Goal: Information Seeking & Learning: Learn about a topic

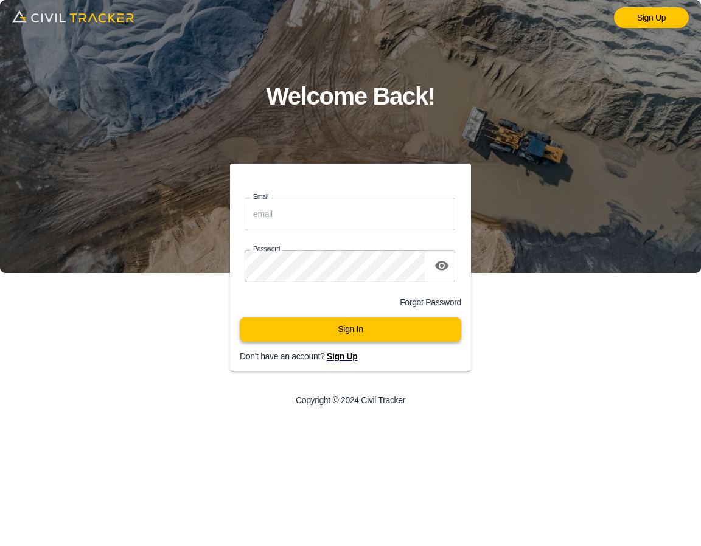
type input "[EMAIL_ADDRESS][DOMAIN_NAME]"
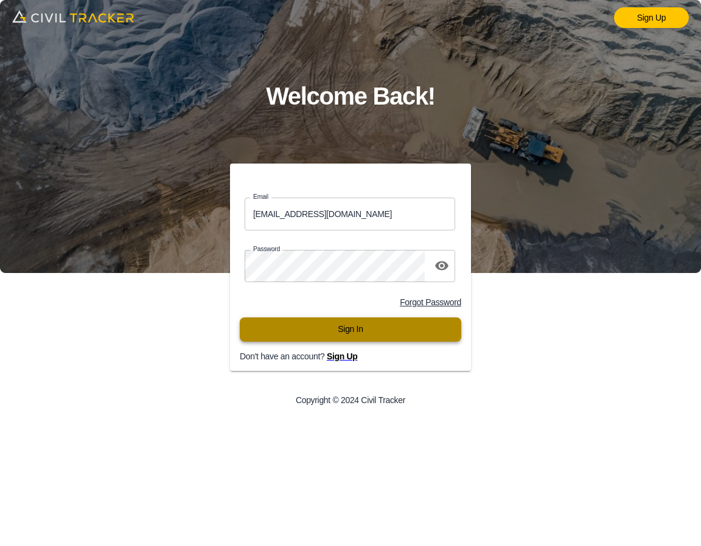
click at [375, 331] on button "Sign In" at bounding box center [351, 330] width 222 height 24
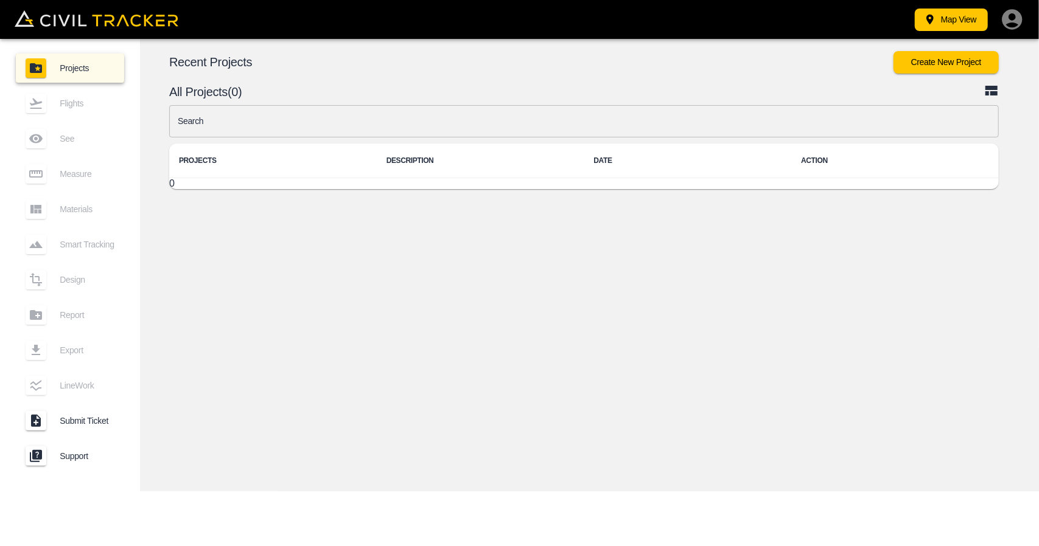
click at [332, 127] on body "Map View Projects Flights See Measure Materials Smart Tracking Design Report Ex…" at bounding box center [519, 273] width 1039 height 546
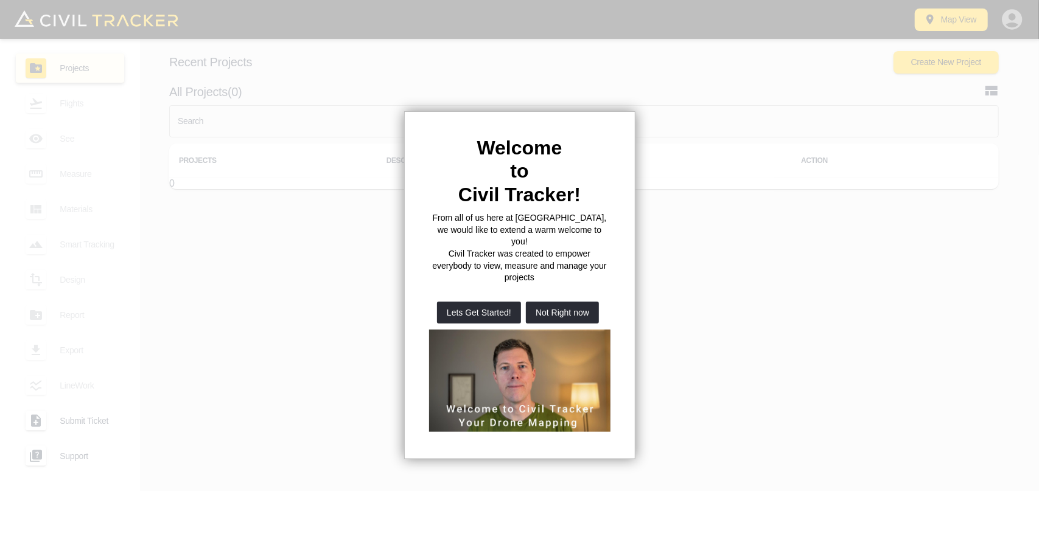
drag, startPoint x: 543, startPoint y: 292, endPoint x: 424, endPoint y: 178, distance: 165.3
click at [543, 302] on button "Not Right now" at bounding box center [562, 313] width 73 height 22
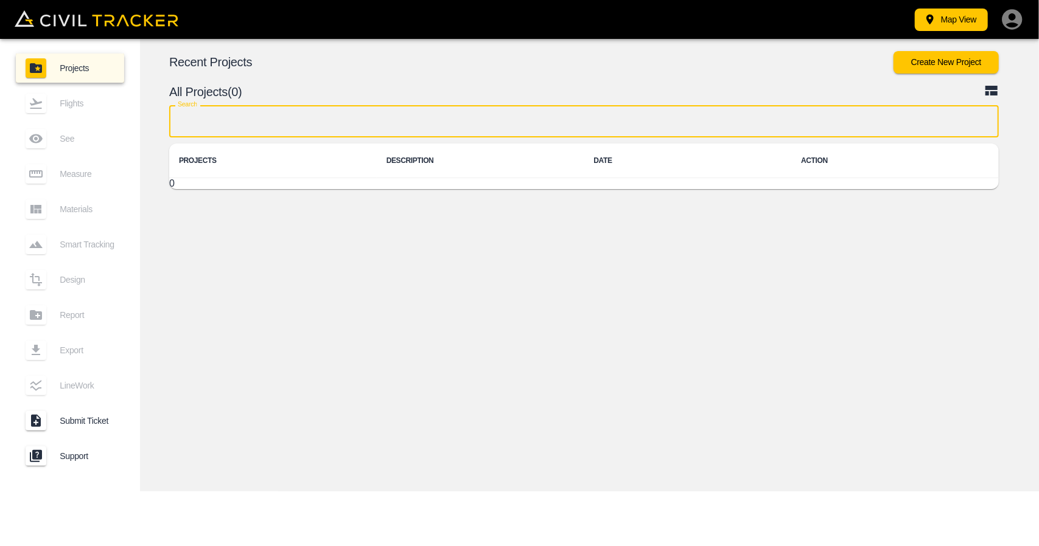
click at [361, 122] on input "text" at bounding box center [583, 121] width 829 height 32
type input "r"
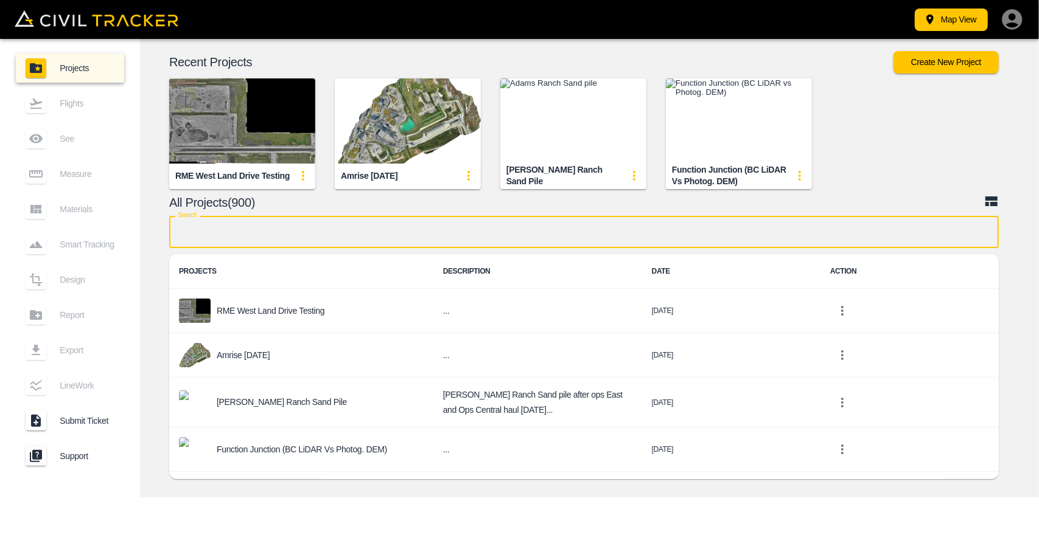
click at [246, 243] on input "text" at bounding box center [583, 232] width 829 height 32
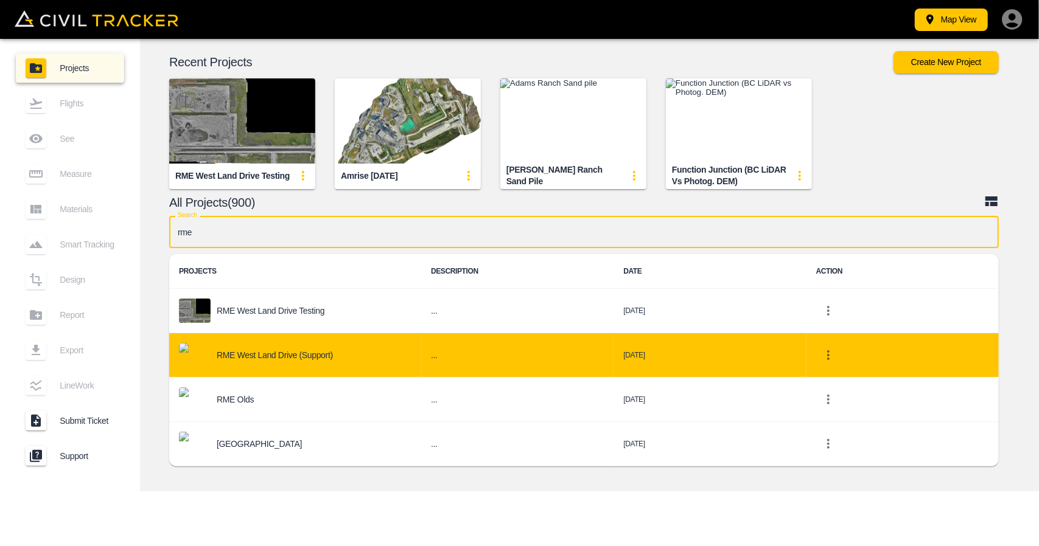
type input "rme"
click at [250, 351] on p "RME West Land Drive (Support)" at bounding box center [275, 356] width 116 height 10
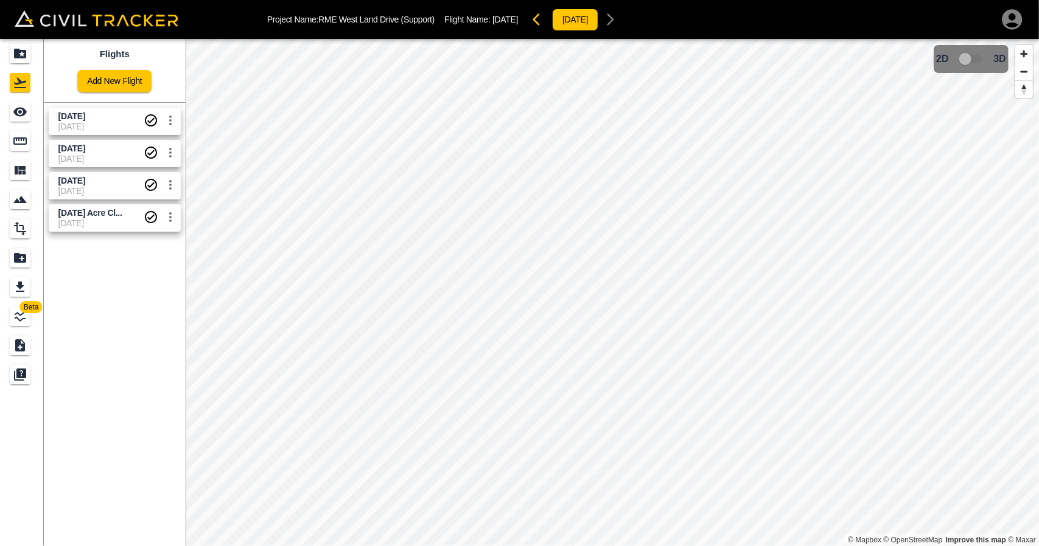
click at [102, 128] on span "13-09-2025" at bounding box center [100, 127] width 85 height 10
click at [24, 108] on icon "See" at bounding box center [20, 112] width 15 height 15
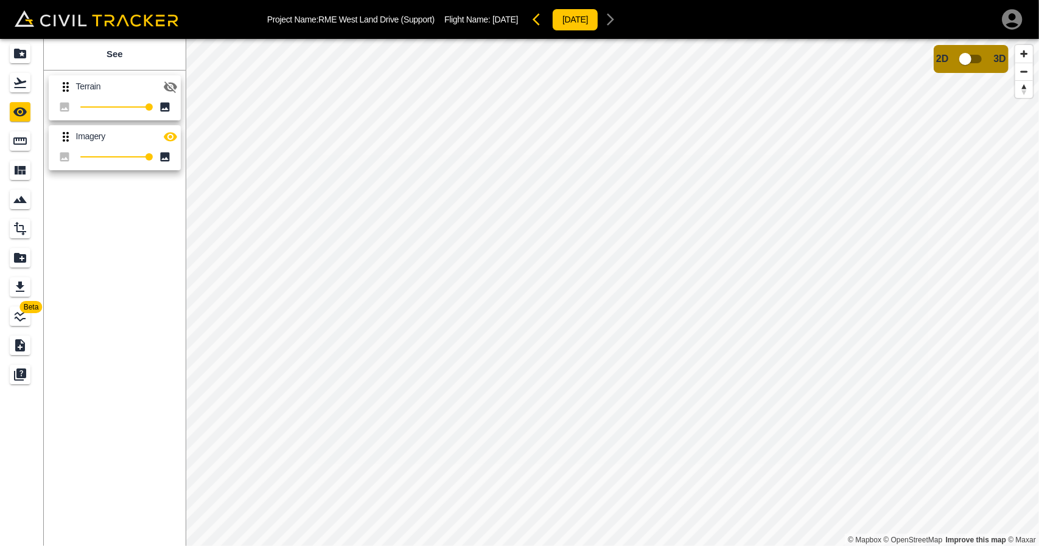
click at [164, 86] on icon "button" at bounding box center [170, 87] width 15 height 15
click at [12, 143] on div "Measure" at bounding box center [20, 140] width 21 height 19
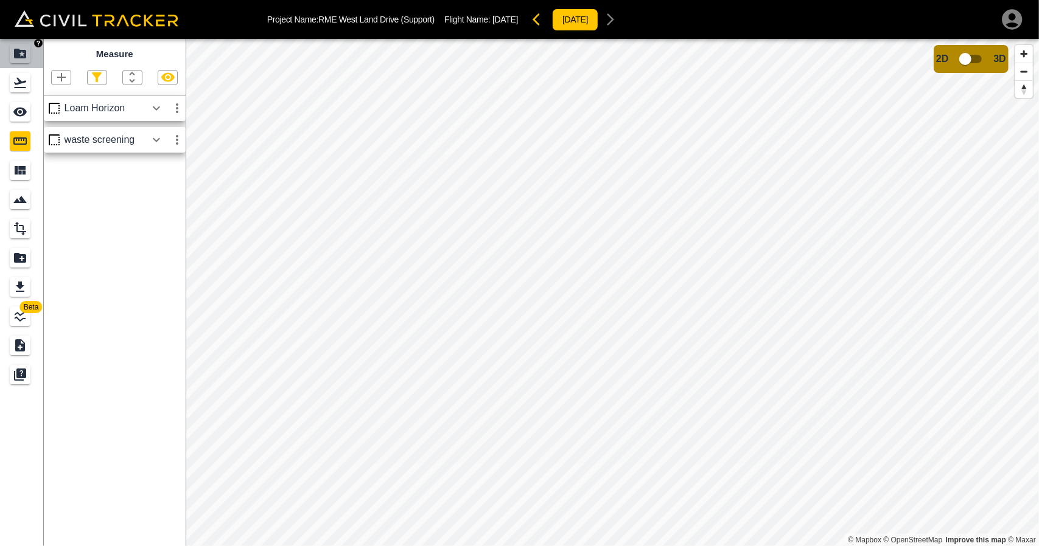
click at [26, 61] on div "Projects" at bounding box center [20, 53] width 21 height 19
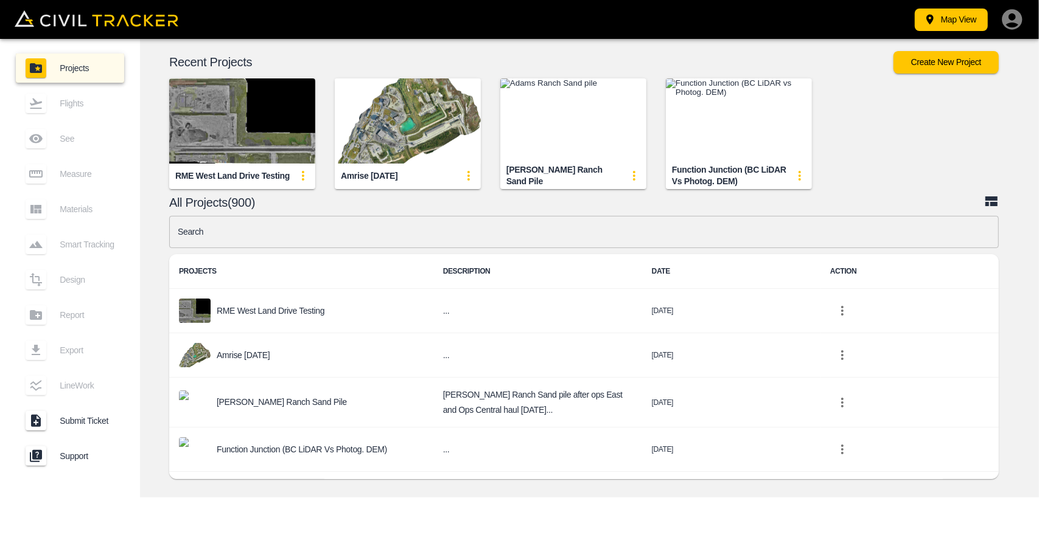
click at [374, 239] on input "text" at bounding box center [583, 232] width 829 height 32
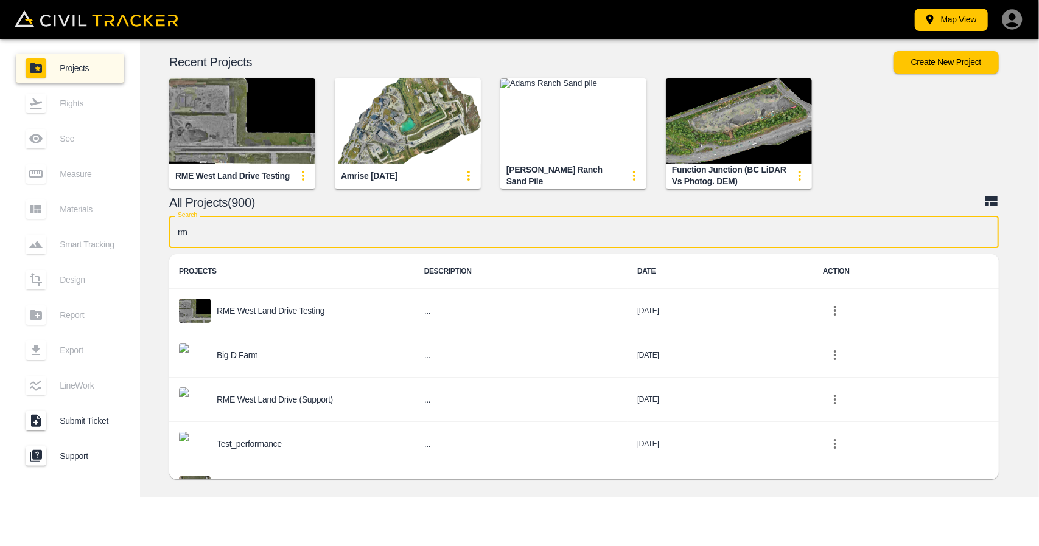
type input "rme"
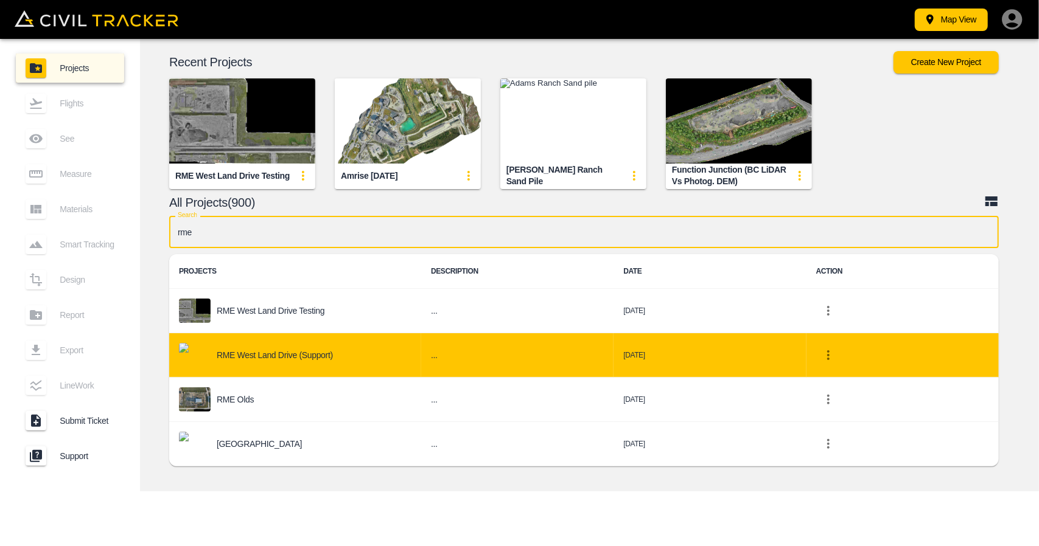
click at [279, 357] on p "RME West Land Drive (Support)" at bounding box center [275, 356] width 116 height 10
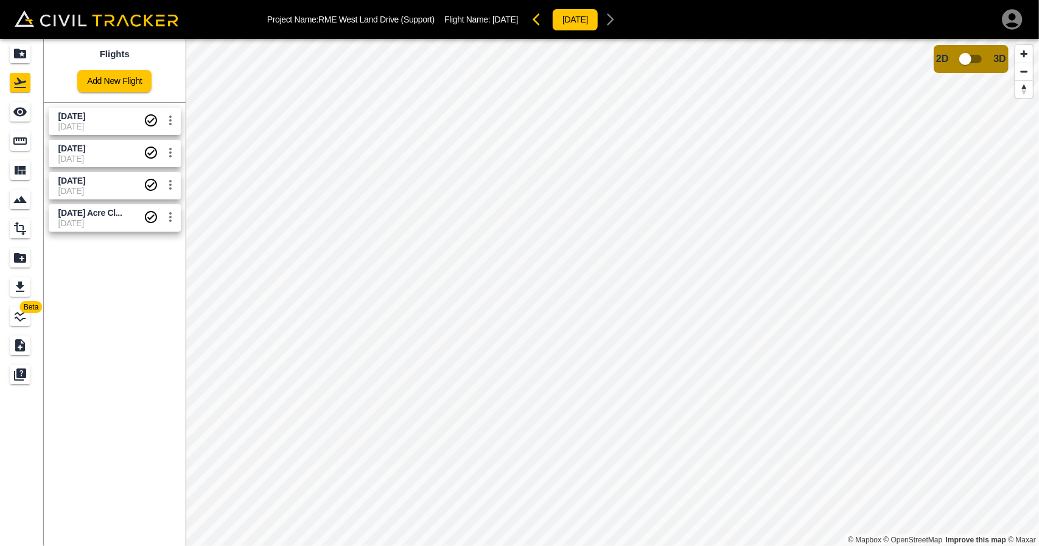
click at [120, 124] on span "13-09-2025" at bounding box center [100, 127] width 85 height 10
click at [29, 120] on div "See" at bounding box center [20, 111] width 21 height 19
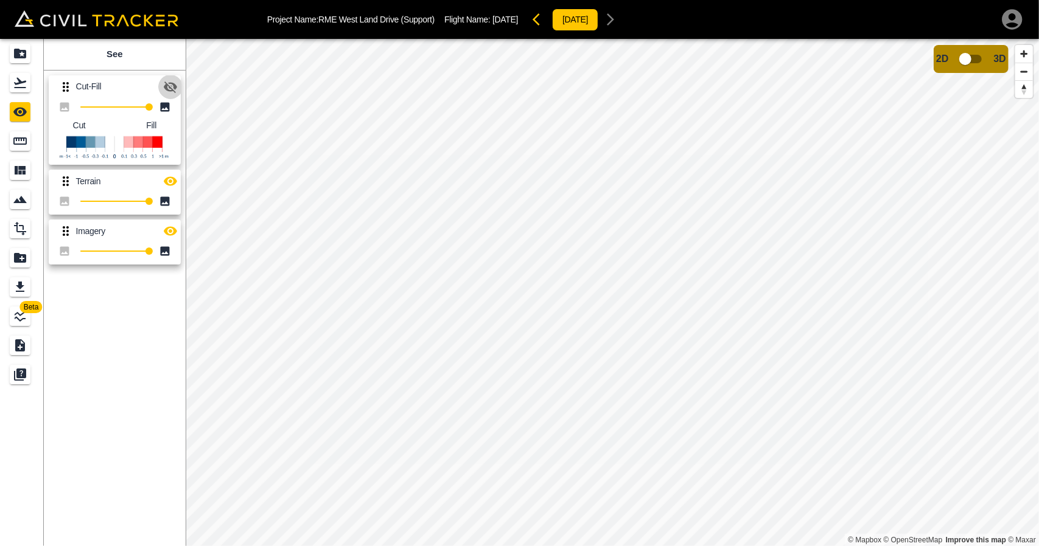
click at [172, 83] on icon "button" at bounding box center [170, 88] width 13 height 12
click at [170, 180] on icon "button" at bounding box center [170, 181] width 15 height 15
click at [164, 228] on icon "button" at bounding box center [170, 231] width 15 height 15
click at [172, 184] on icon "button" at bounding box center [170, 182] width 13 height 12
click at [170, 89] on icon "button" at bounding box center [170, 87] width 15 height 15
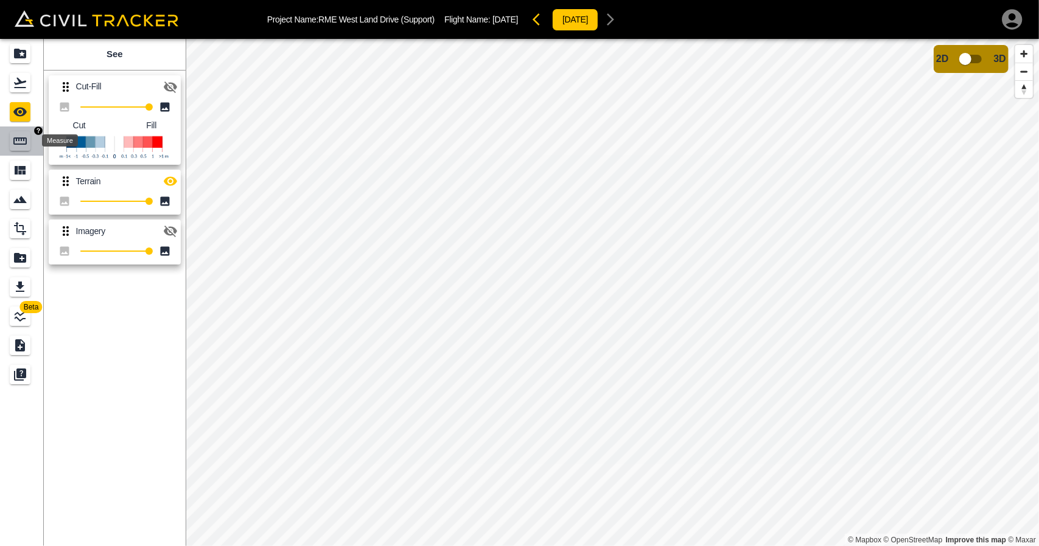
click at [18, 137] on icon "Measure" at bounding box center [20, 141] width 15 height 15
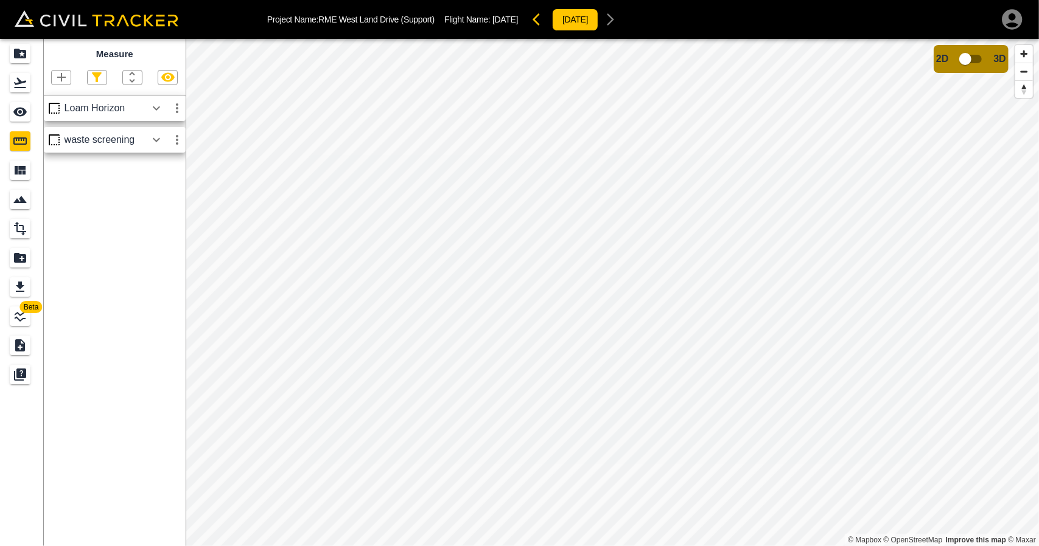
click at [175, 108] on icon "button" at bounding box center [177, 108] width 15 height 15
click at [155, 103] on div at bounding box center [519, 273] width 1039 height 546
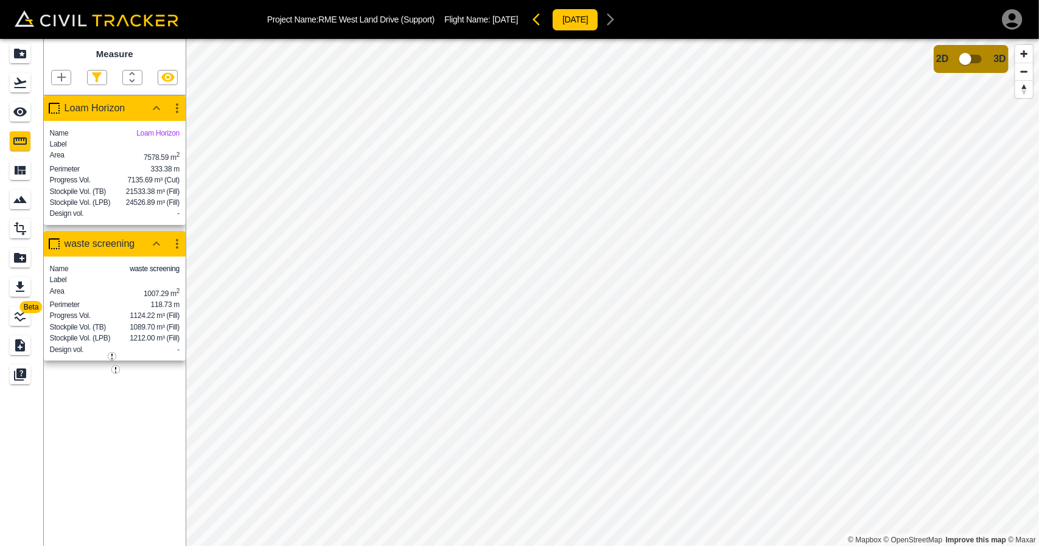
click at [174, 117] on button "button" at bounding box center [177, 108] width 21 height 24
click at [158, 158] on li "Edit" at bounding box center [149, 154] width 78 height 19
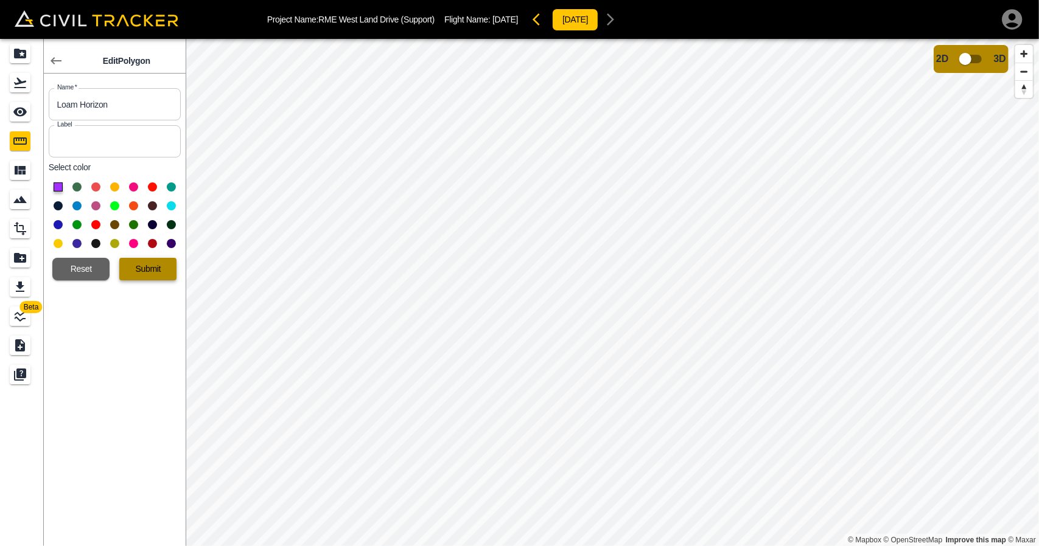
click at [146, 276] on button "Submit" at bounding box center [147, 269] width 57 height 23
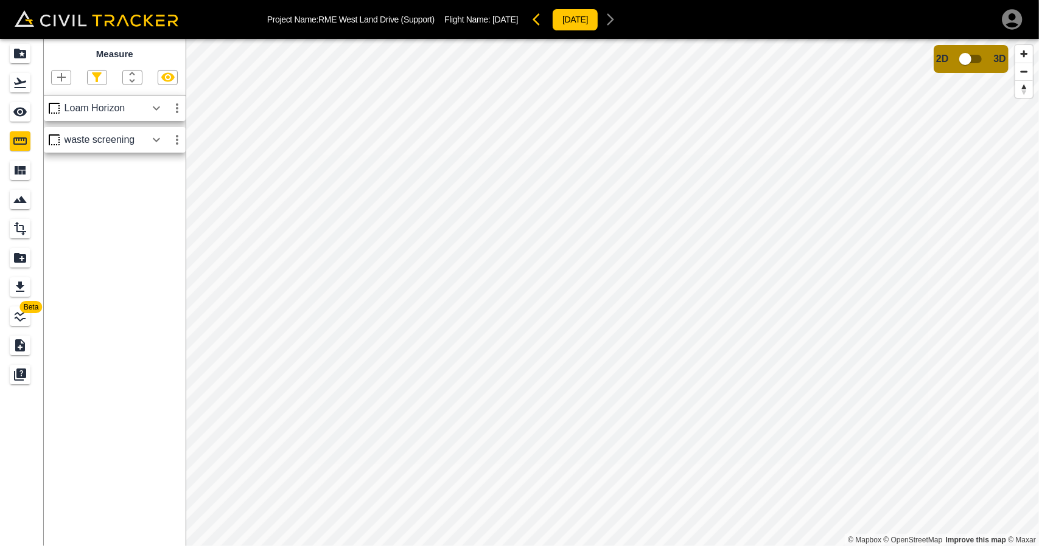
click at [154, 105] on icon "button" at bounding box center [156, 108] width 15 height 15
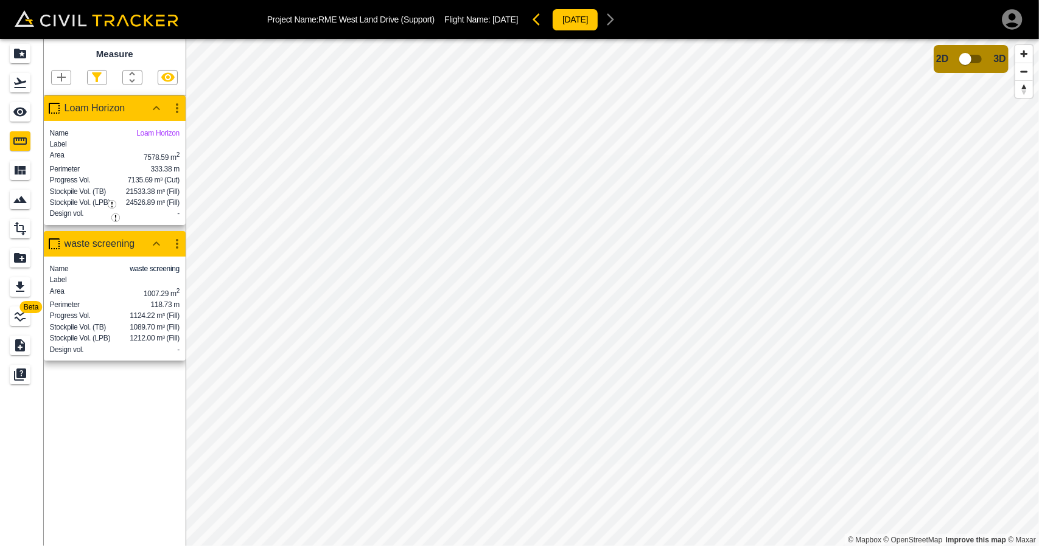
click at [184, 256] on button "button" at bounding box center [177, 244] width 21 height 24
click at [174, 301] on li "Edit" at bounding box center [149, 306] width 78 height 19
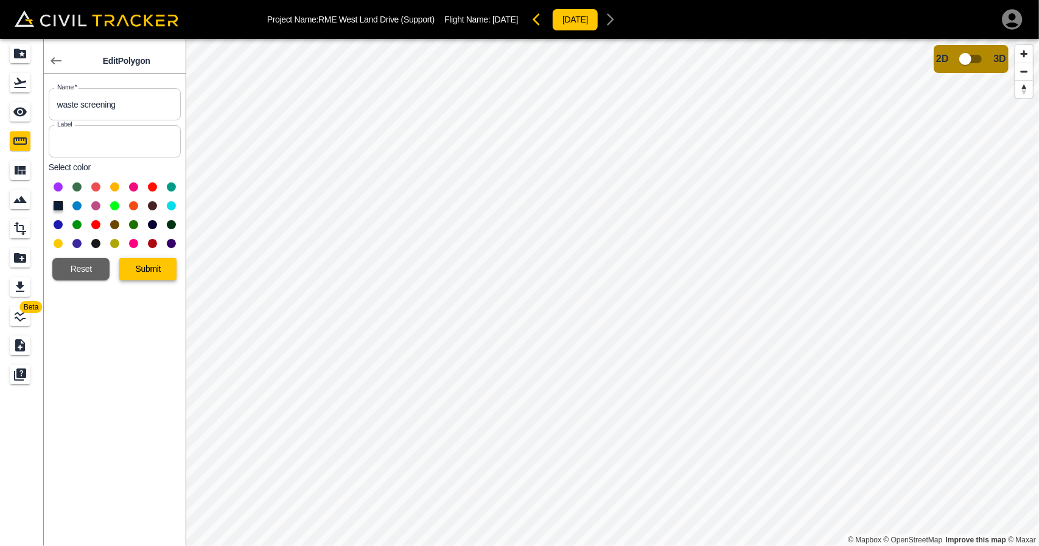
click at [160, 271] on button "Submit" at bounding box center [147, 269] width 57 height 23
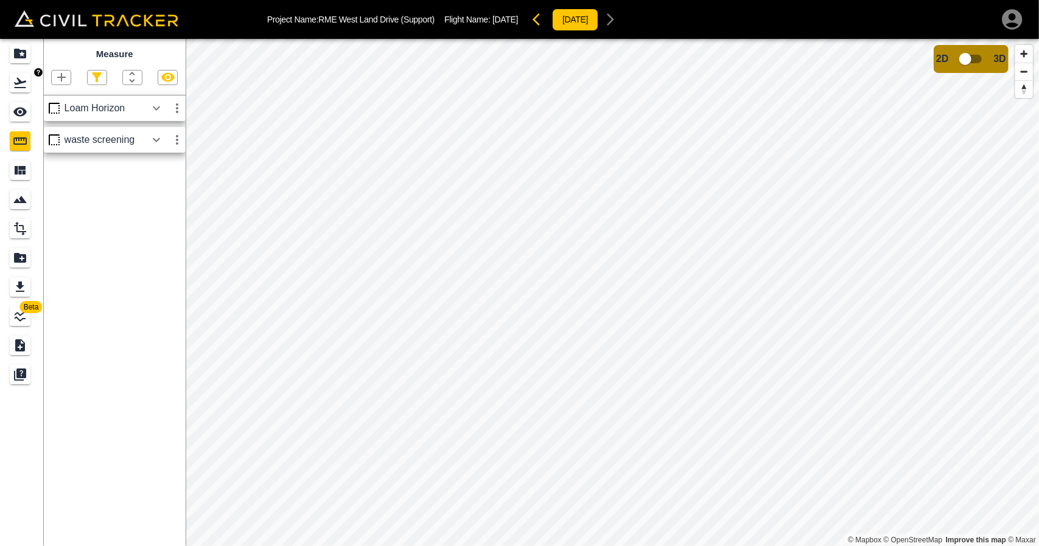
click at [21, 87] on icon "Flights" at bounding box center [20, 83] width 12 height 10
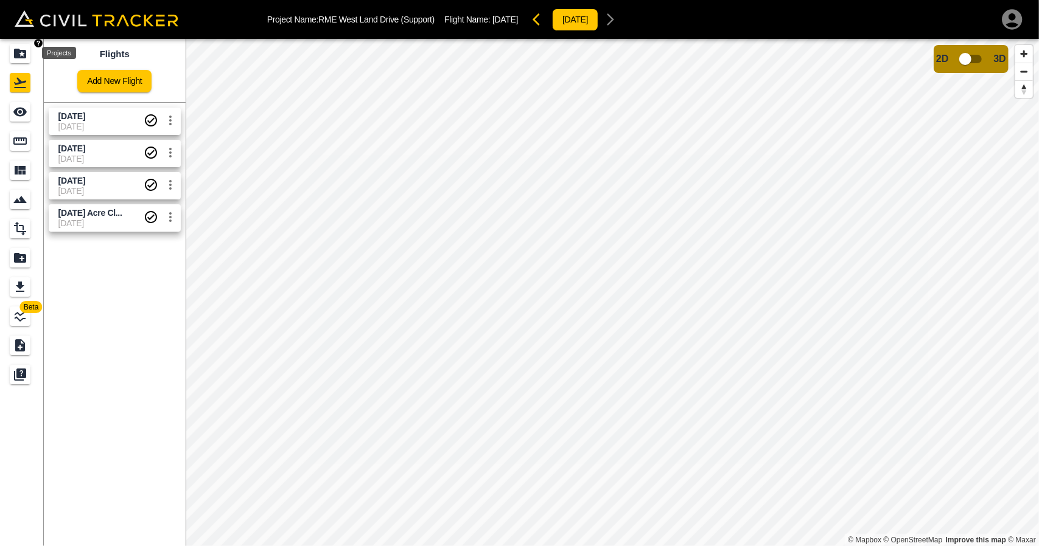
click at [21, 60] on icon "Projects" at bounding box center [20, 53] width 15 height 15
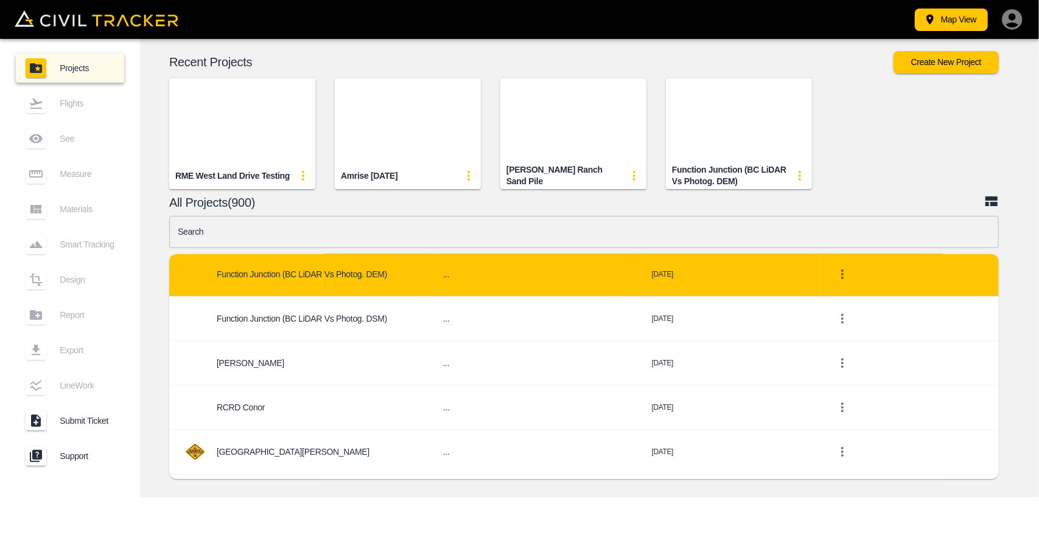
scroll to position [183, 0]
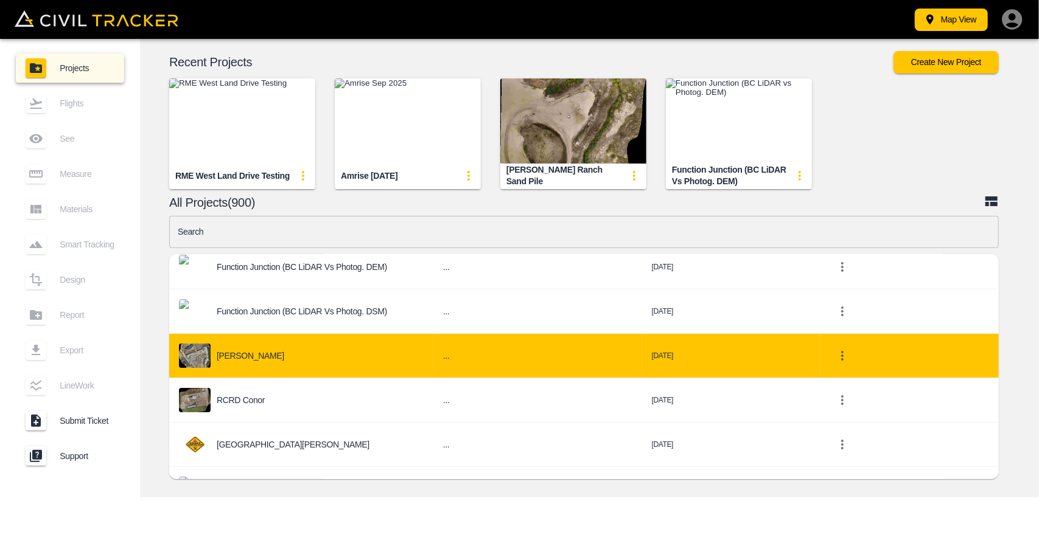
click at [250, 369] on td "Darby Gravel" at bounding box center [301, 356] width 264 height 44
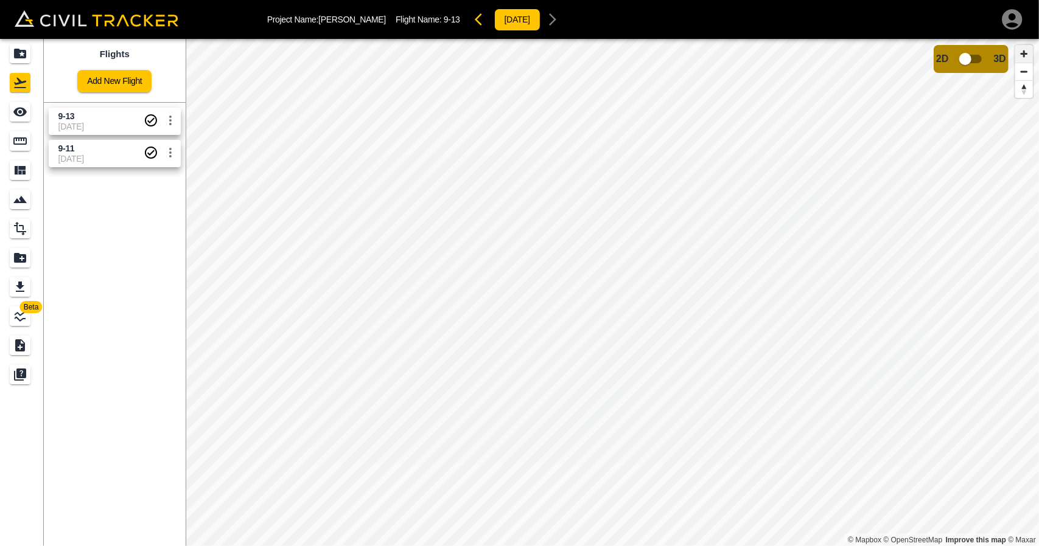
click at [1029, 52] on span "Zoom in" at bounding box center [1024, 54] width 18 height 18
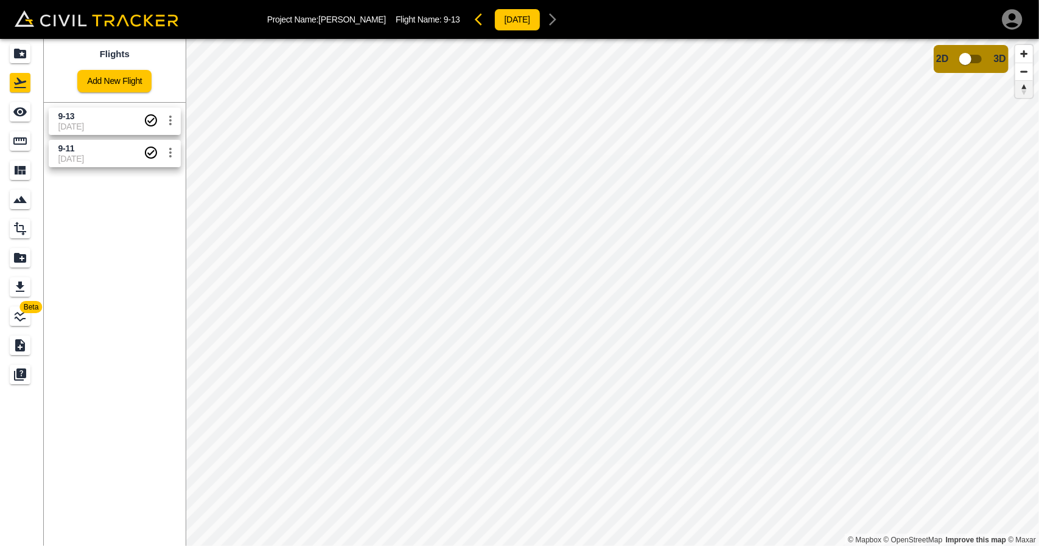
click at [1027, 93] on span "Reset bearing to north" at bounding box center [1024, 89] width 18 height 17
click at [1025, 64] on span "Zoom out" at bounding box center [1024, 71] width 18 height 17
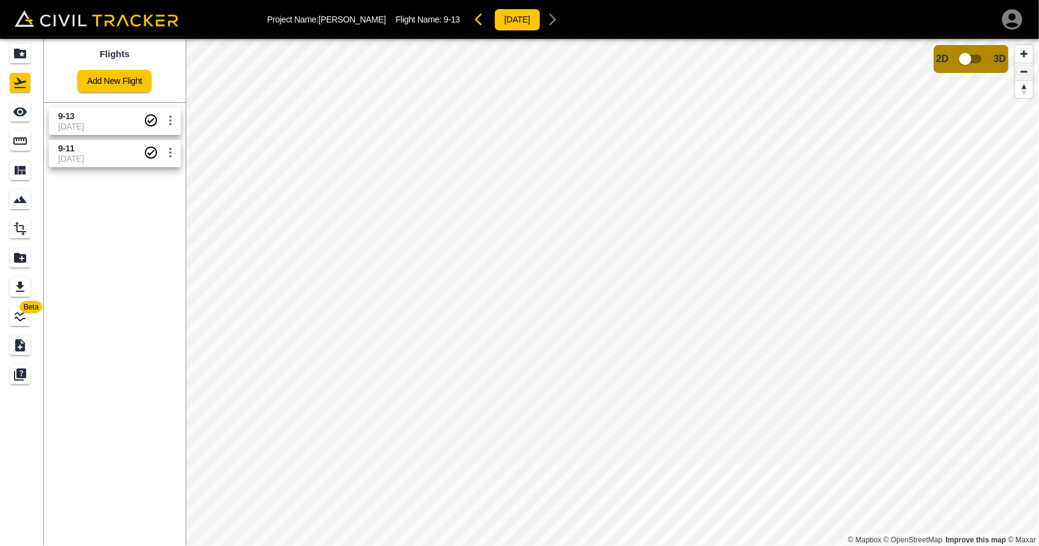
click at [1025, 64] on span "Zoom out" at bounding box center [1024, 71] width 18 height 17
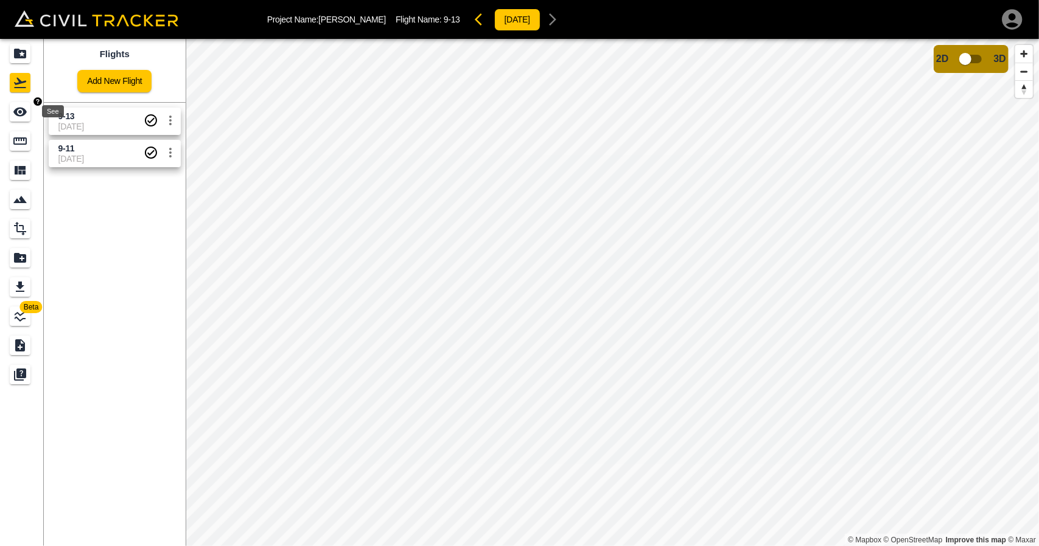
click at [17, 114] on icon "See" at bounding box center [19, 112] width 13 height 9
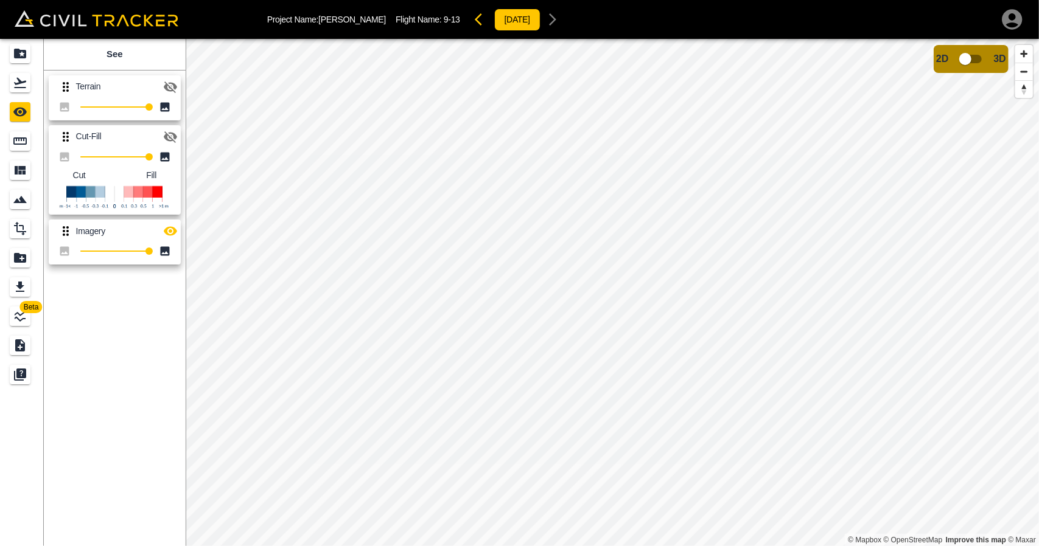
click at [173, 138] on icon "button" at bounding box center [170, 137] width 15 height 15
click at [173, 138] on icon "button" at bounding box center [170, 136] width 13 height 9
click at [117, 82] on p "Terrain" at bounding box center [117, 87] width 82 height 10
click at [402, 18] on p "Flight Name: 9-13" at bounding box center [428, 20] width 65 height 10
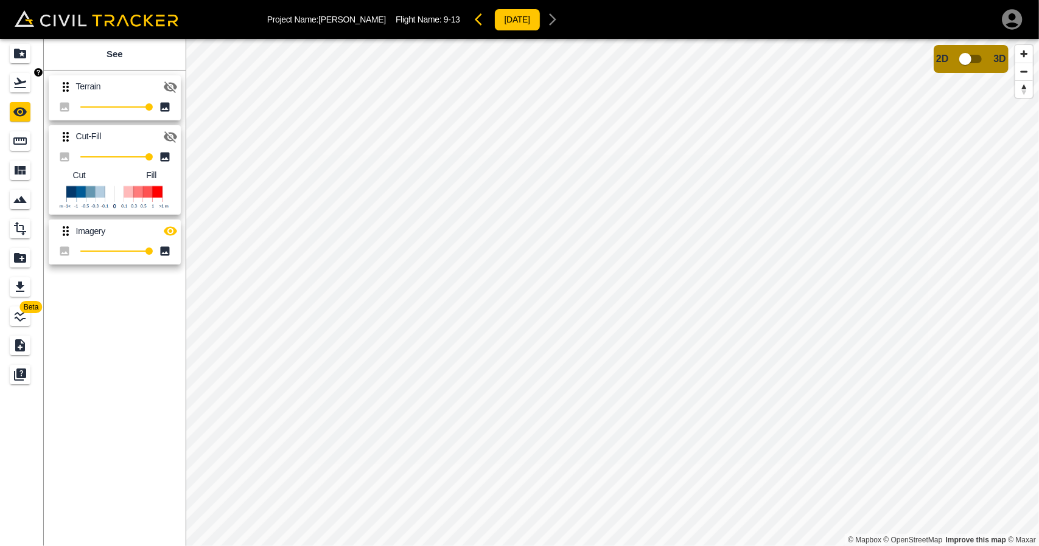
click at [20, 85] on icon "Flights" at bounding box center [20, 82] width 15 height 15
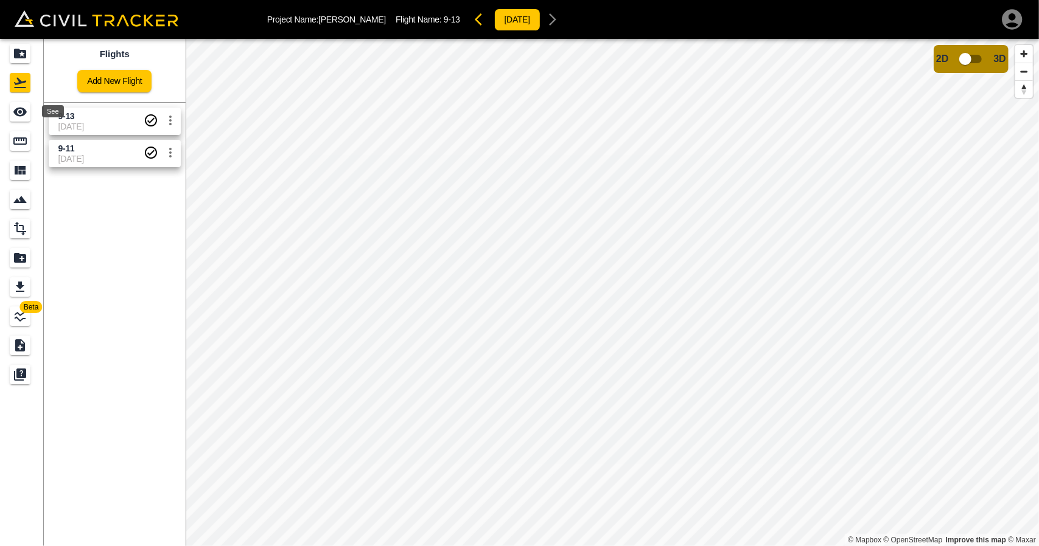
click at [75, 117] on span "9-13" at bounding box center [100, 117] width 85 height 12
click at [19, 53] on icon "Projects" at bounding box center [20, 54] width 12 height 10
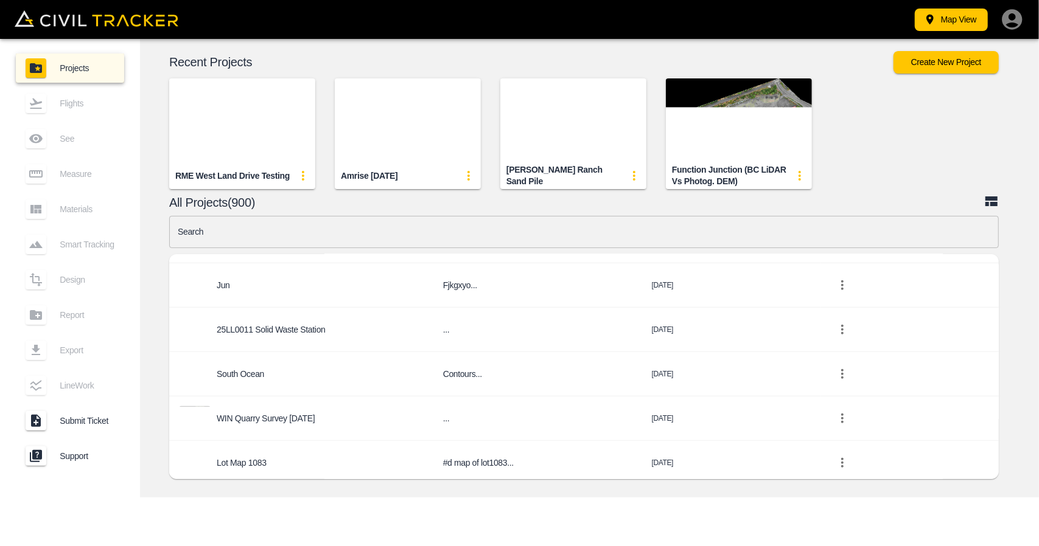
scroll to position [669, 0]
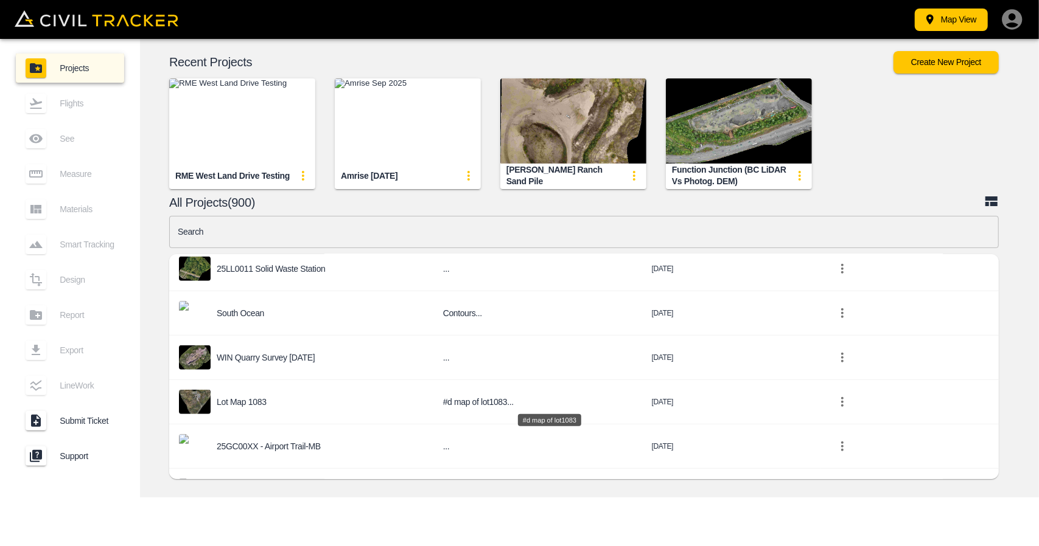
click at [444, 396] on h6 "#d map of lot1083..." at bounding box center [537, 402] width 189 height 15
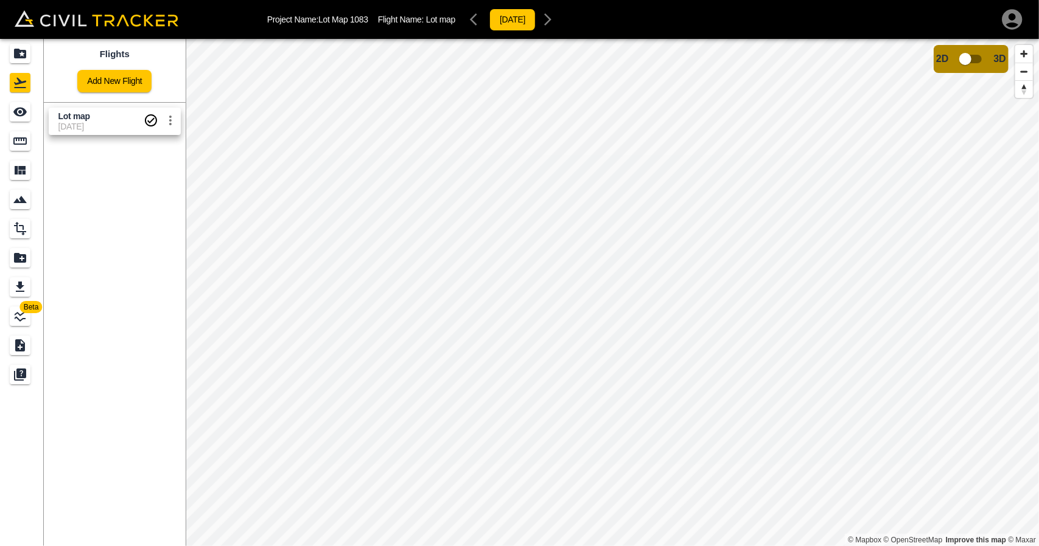
drag, startPoint x: 103, startPoint y: 117, endPoint x: 43, endPoint y: 119, distance: 60.9
click at [103, 117] on span "Lot map" at bounding box center [100, 117] width 85 height 12
click at [24, 117] on icon "See" at bounding box center [20, 112] width 15 height 15
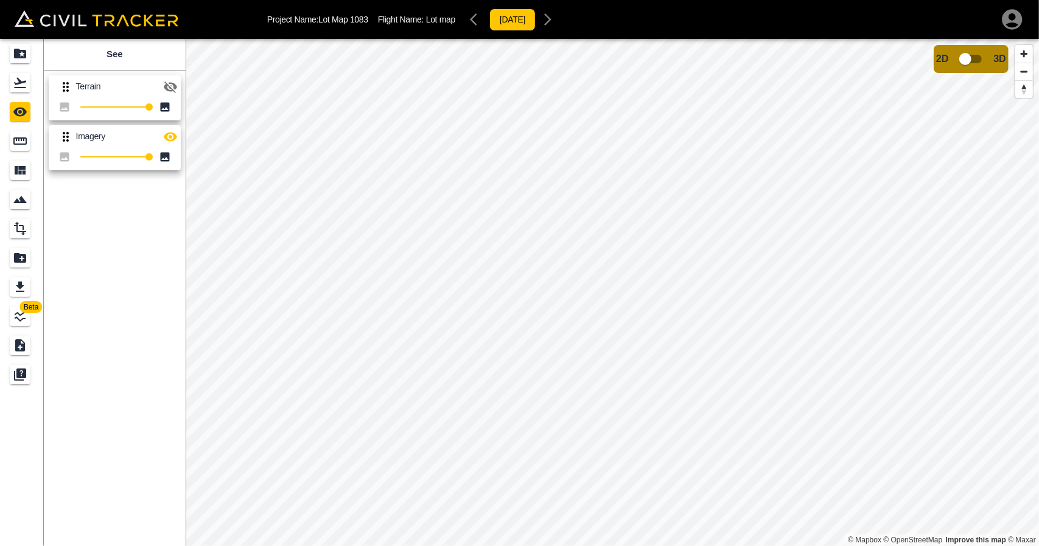
click at [163, 85] on icon "button" at bounding box center [170, 87] width 15 height 15
click at [167, 83] on icon "button" at bounding box center [170, 86] width 13 height 9
click at [968, 65] on input "checkbox" at bounding box center [964, 58] width 69 height 23
click at [999, 55] on input "checkbox" at bounding box center [1001, 55] width 69 height 23
drag, startPoint x: 29, startPoint y: 76, endPoint x: 32, endPoint y: 51, distance: 25.7
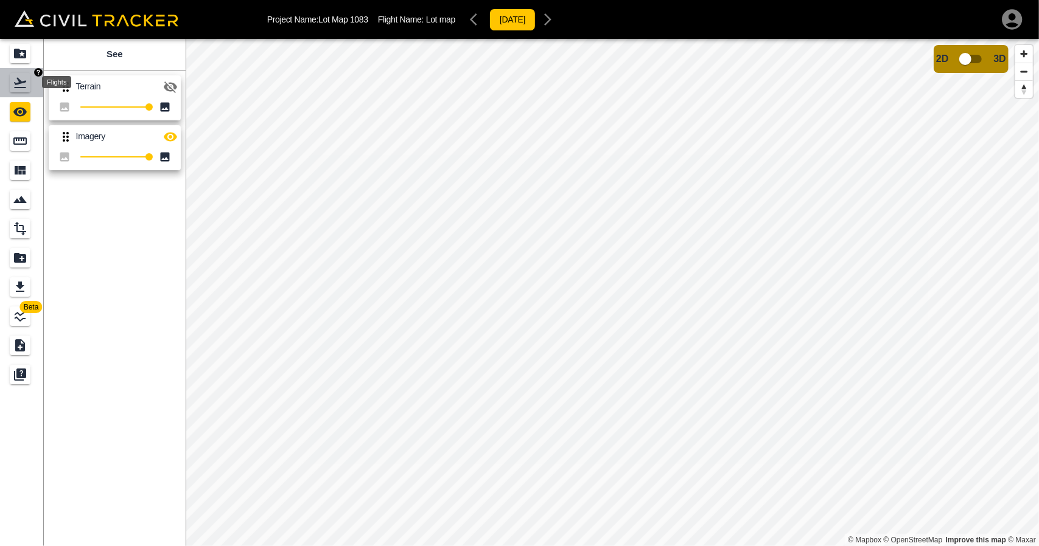
click at [29, 77] on div "Flights" at bounding box center [20, 82] width 21 height 19
click at [32, 51] on div "Projects" at bounding box center [22, 53] width 24 height 19
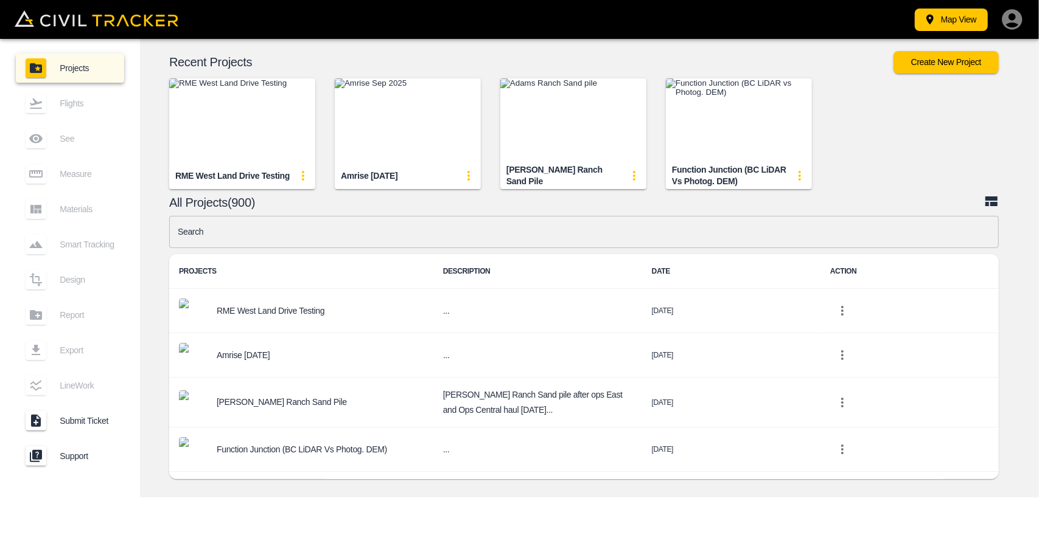
click at [368, 232] on input "text" at bounding box center [583, 232] width 829 height 32
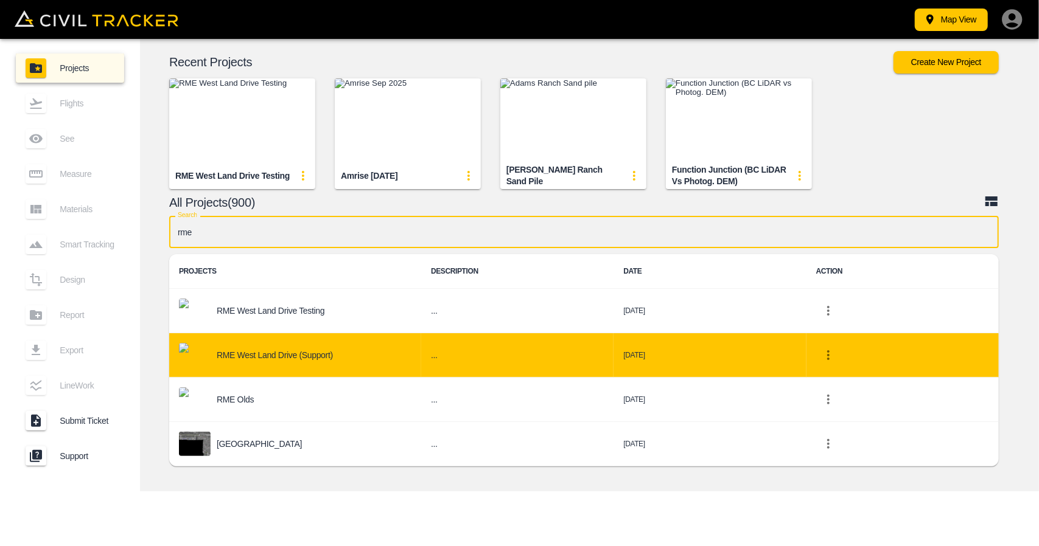
type input "rme"
click at [329, 349] on div "RME West Land Drive (Support)" at bounding box center [295, 355] width 232 height 24
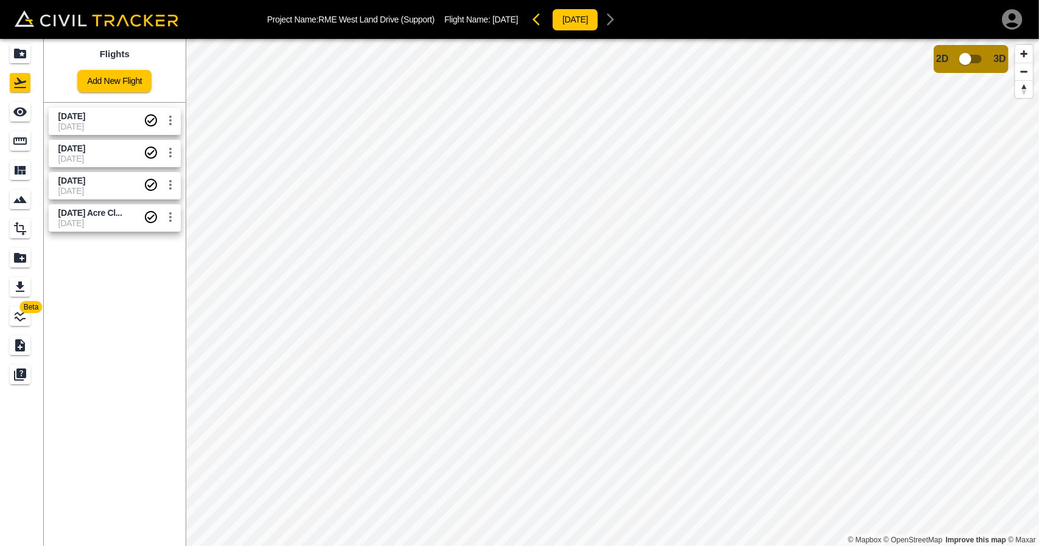
click at [85, 113] on span "September 12 2025" at bounding box center [71, 116] width 27 height 10
click at [13, 113] on icon "See" at bounding box center [20, 112] width 15 height 15
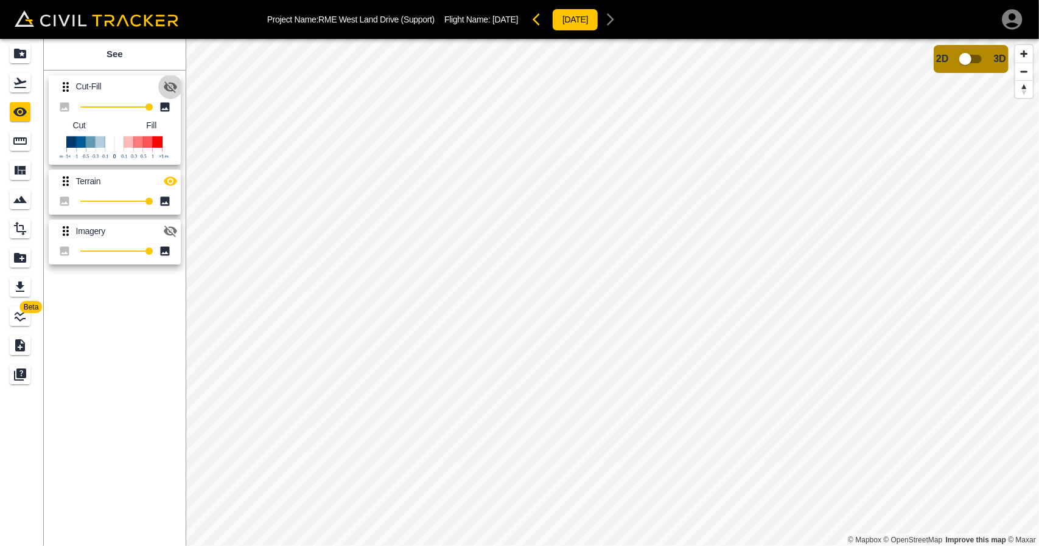
click at [172, 82] on icon "button" at bounding box center [170, 87] width 15 height 15
click at [170, 91] on icon "button" at bounding box center [170, 86] width 13 height 9
click at [170, 176] on icon "button" at bounding box center [170, 181] width 15 height 15
click at [173, 74] on div "Cut-Fill 100 Cut Fill" at bounding box center [112, 118] width 137 height 95
click at [172, 90] on icon "button" at bounding box center [170, 88] width 13 height 12
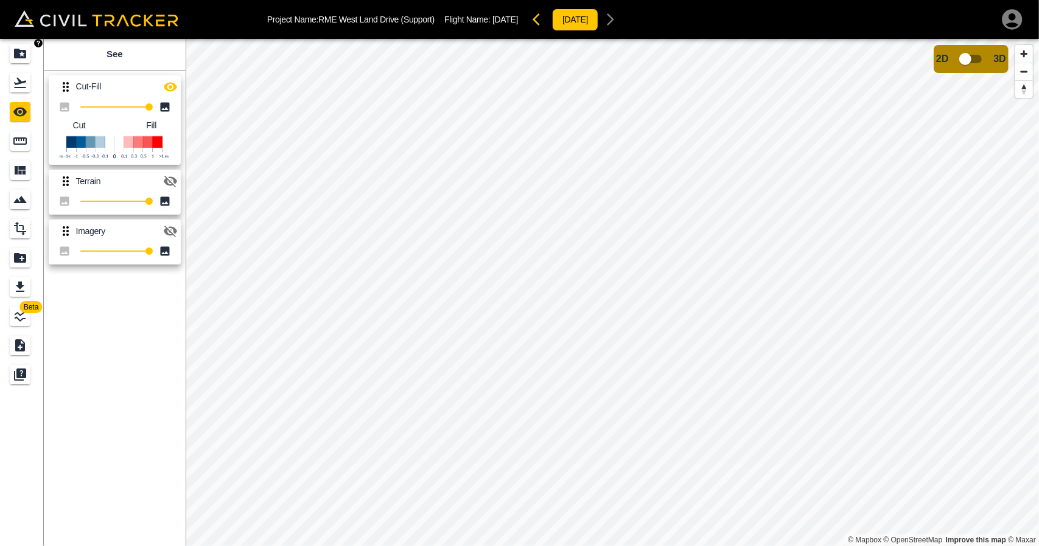
click at [22, 54] on icon "Projects" at bounding box center [20, 53] width 15 height 15
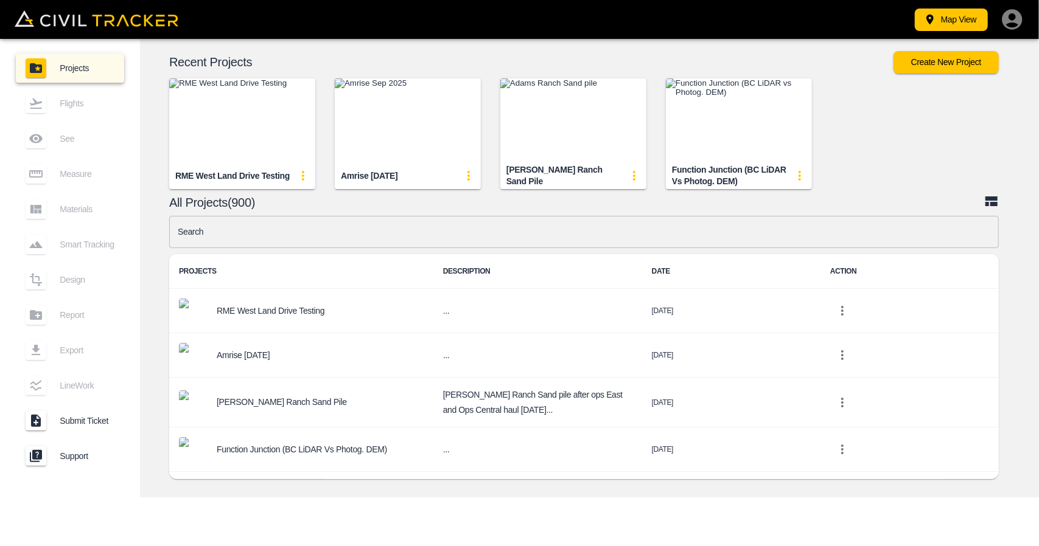
click at [235, 116] on img "button" at bounding box center [242, 121] width 146 height 85
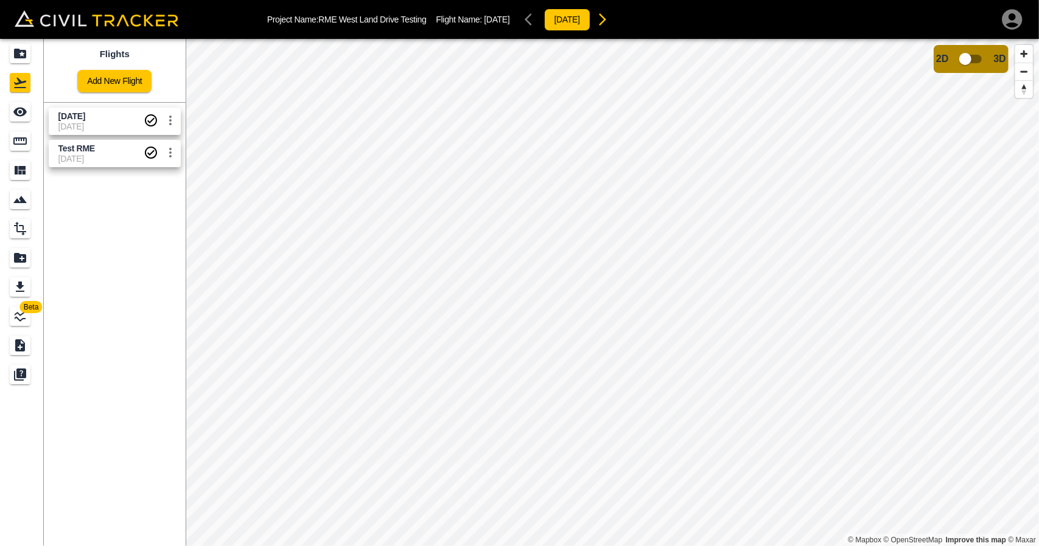
click at [79, 112] on span "Sept 12" at bounding box center [71, 116] width 27 height 10
click at [28, 114] on div "See" at bounding box center [20, 111] width 21 height 19
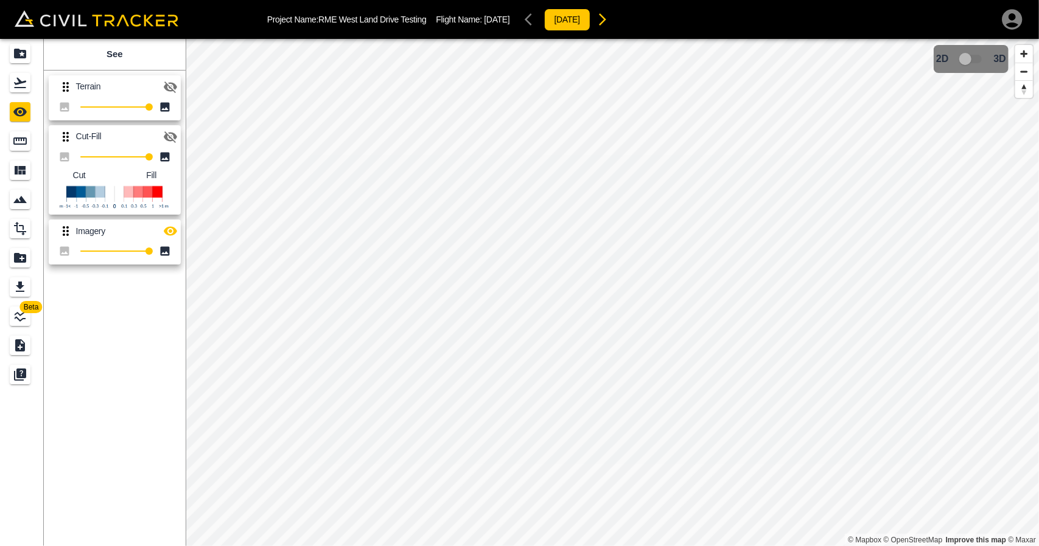
click at [173, 137] on icon "button" at bounding box center [170, 137] width 13 height 12
drag, startPoint x: 173, startPoint y: 228, endPoint x: 184, endPoint y: 225, distance: 11.4
click at [173, 228] on icon "button" at bounding box center [170, 231] width 13 height 9
drag, startPoint x: 16, startPoint y: 47, endPoint x: 697, endPoint y: 530, distance: 835.5
click at [16, 48] on icon "Projects" at bounding box center [20, 53] width 15 height 15
